Goal: Task Accomplishment & Management: Use online tool/utility

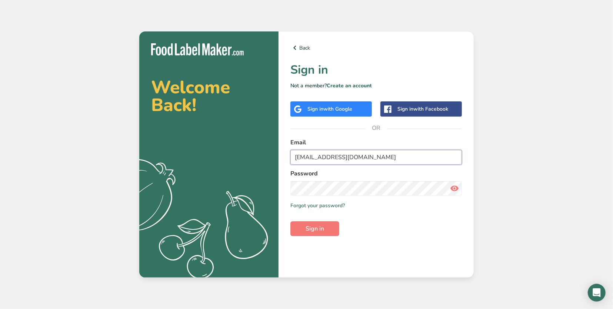
type input "[EMAIL_ADDRESS][DOMAIN_NAME]"
click at [328, 229] on button "Sign in" at bounding box center [314, 228] width 49 height 15
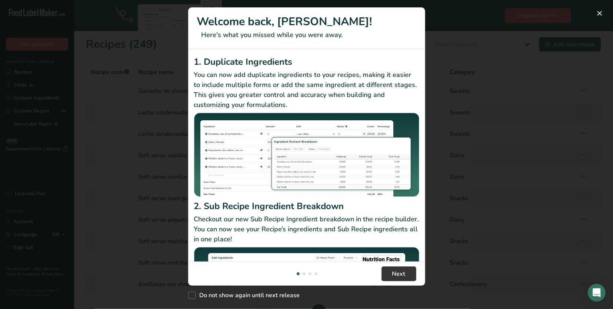
click at [475, 62] on div "New Features" at bounding box center [306, 154] width 613 height 309
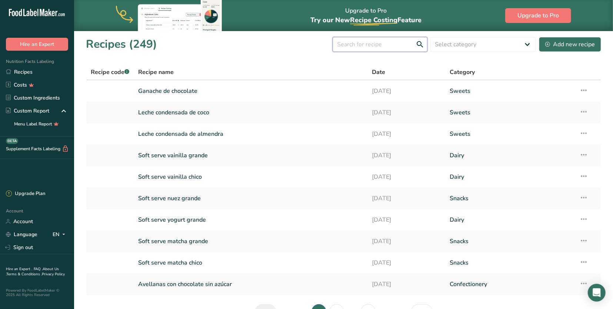
click at [361, 43] on input "text" at bounding box center [380, 44] width 95 height 15
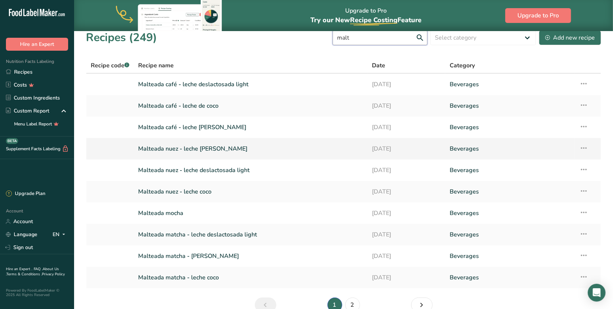
scroll to position [10, 0]
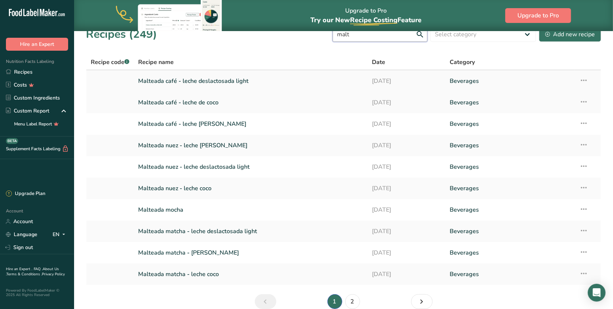
type input "malt"
click at [233, 84] on link "Malteada café - leche deslactosada light" at bounding box center [251, 81] width 224 height 16
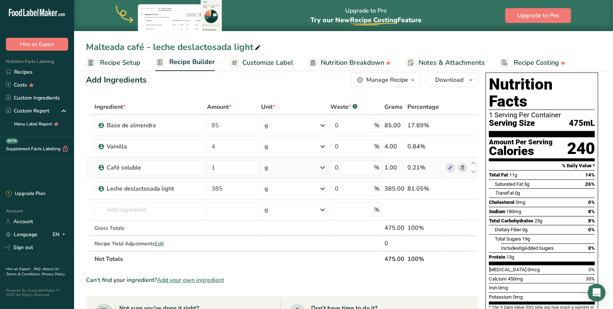
scroll to position [13, 0]
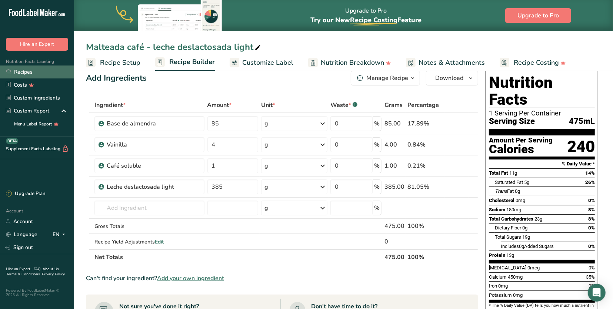
click at [47, 69] on link "Recipes" at bounding box center [37, 72] width 74 height 13
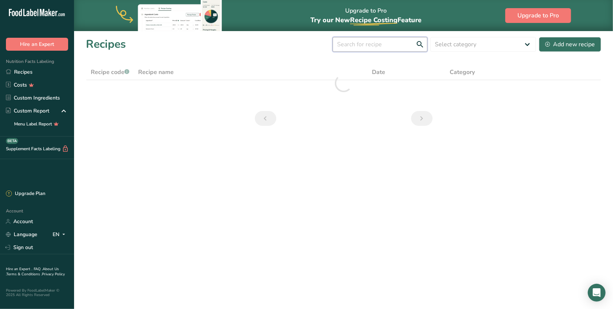
click at [391, 45] on input "text" at bounding box center [380, 44] width 95 height 15
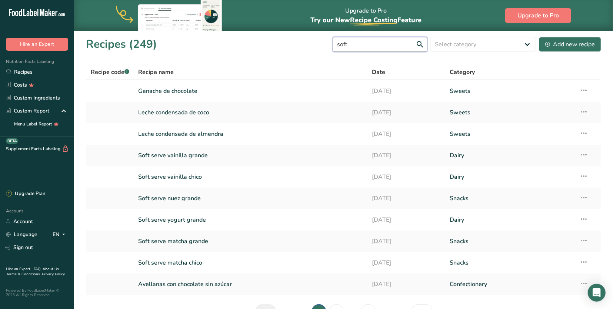
type input "soft"
click at [213, 91] on link "Soft serve vainilla grande" at bounding box center [251, 91] width 224 height 16
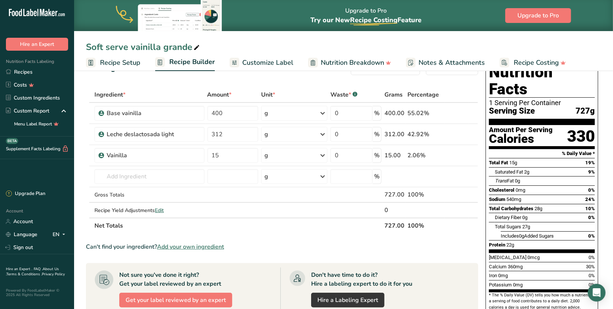
scroll to position [22, 0]
